Goal: Information Seeking & Learning: Learn about a topic

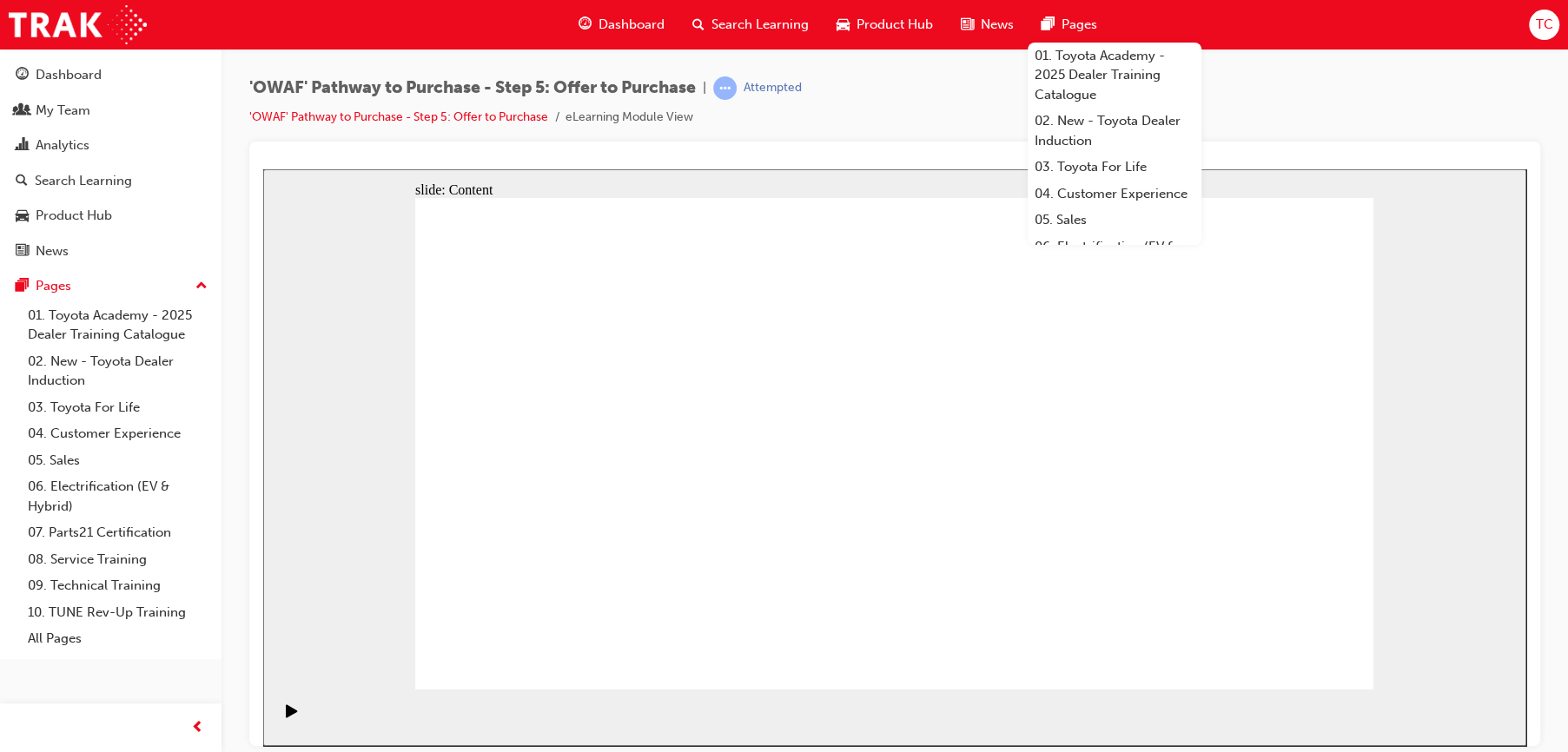
drag, startPoint x: 1152, startPoint y: 341, endPoint x: 1090, endPoint y: 336, distance: 62.2
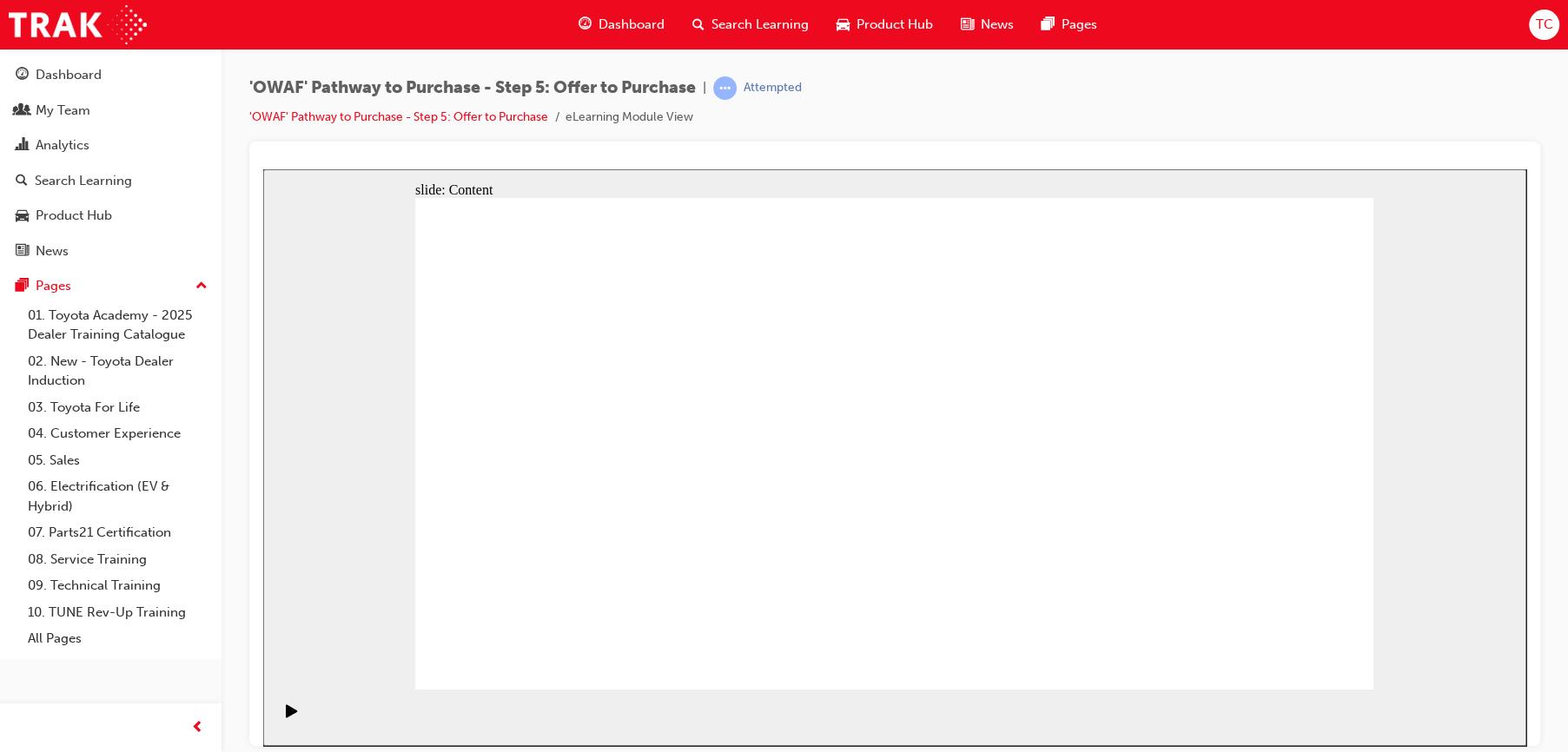
drag, startPoint x: 586, startPoint y: 356, endPoint x: 581, endPoint y: 372, distance: 16.8
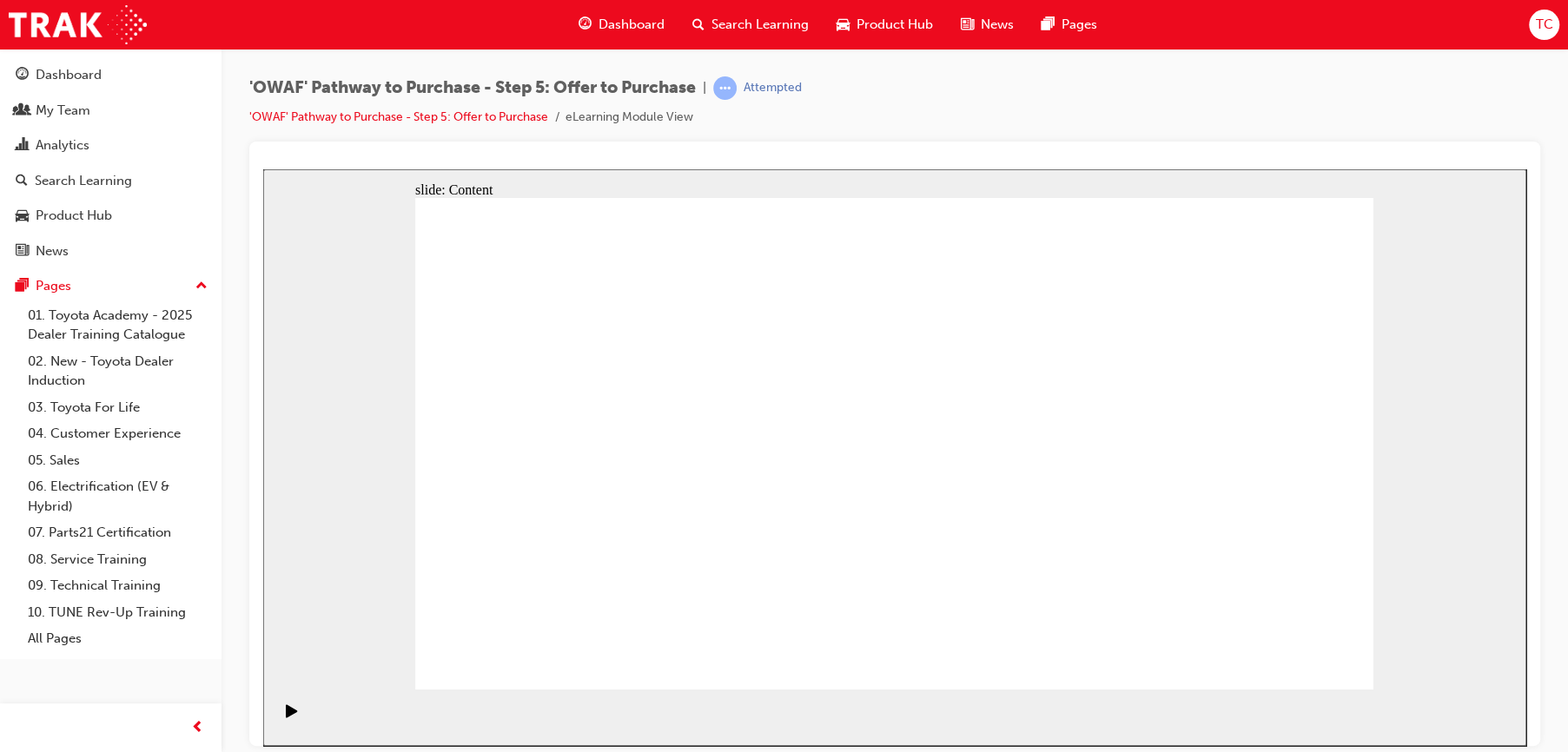
drag, startPoint x: 907, startPoint y: 431, endPoint x: 995, endPoint y: 370, distance: 107.1
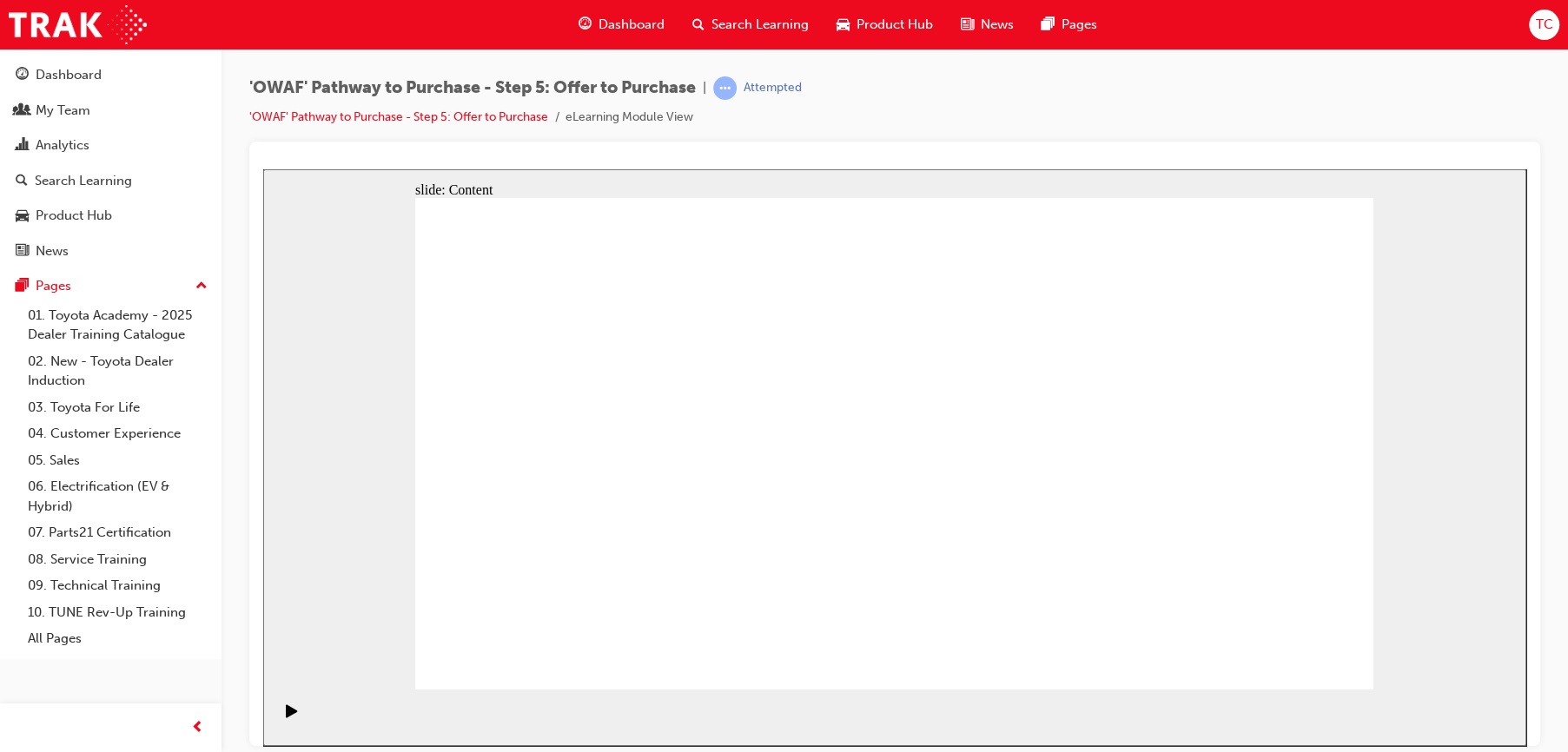
drag, startPoint x: 807, startPoint y: 405, endPoint x: 818, endPoint y: 392, distance: 17.0
